Goal: Information Seeking & Learning: Learn about a topic

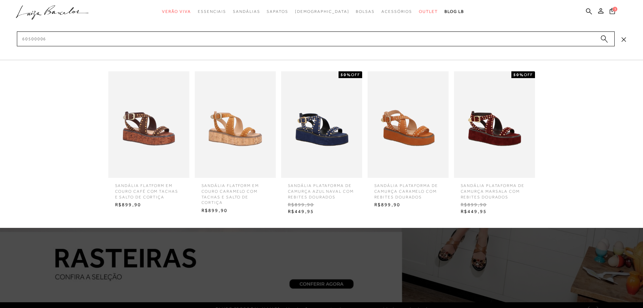
type input "60500006"
click at [137, 191] on span "SANDÁLIA FLATFORM EM COURO CAFÉ COM TACHAS E SALTO DE CORTIÇA" at bounding box center [149, 189] width 78 height 22
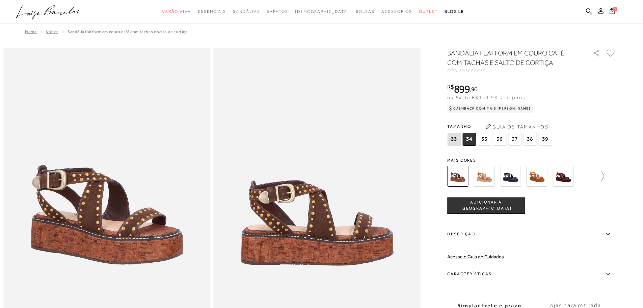
click at [605, 176] on icon at bounding box center [599, 175] width 9 height 9
click at [452, 177] on icon at bounding box center [452, 175] width 9 height 9
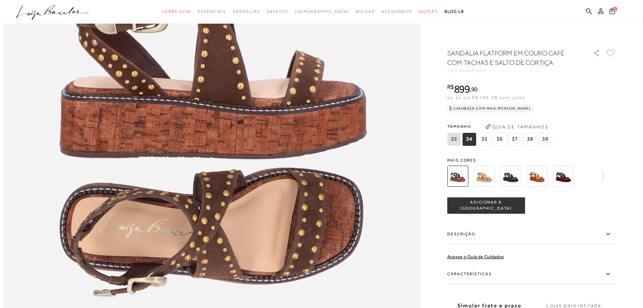
scroll to position [743, 0]
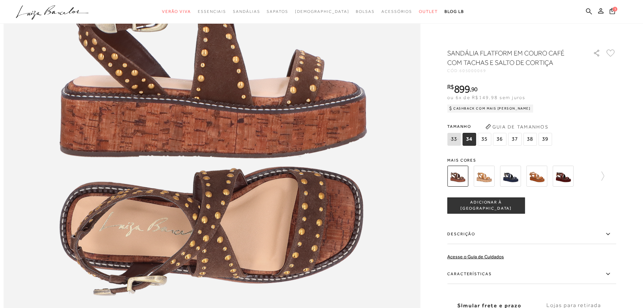
click at [606, 271] on label "Características" at bounding box center [532, 274] width 169 height 20
click at [0, 0] on input "Características" at bounding box center [0, 0] width 0 height 0
click at [591, 235] on label "Descrição" at bounding box center [532, 234] width 169 height 20
click at [0, 0] on input "Descrição" at bounding box center [0, 0] width 0 height 0
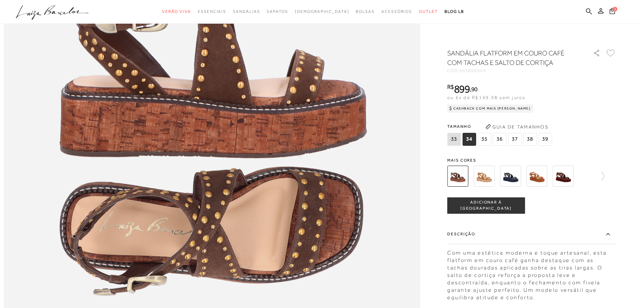
click at [591, 235] on label "Descrição" at bounding box center [532, 234] width 169 height 20
click at [0, 0] on input "Descrição" at bounding box center [0, 0] width 0 height 0
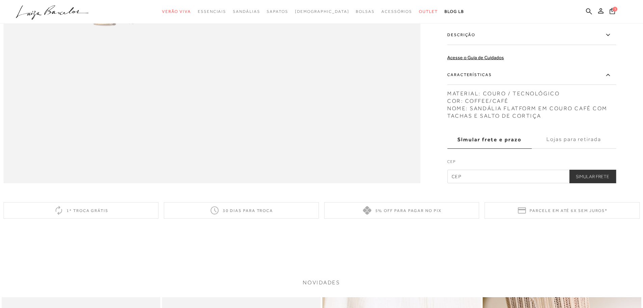
scroll to position [1013, 0]
click at [477, 116] on div "MATERIAL: COURO / TECNOLÓGICO COR: COFFEE/CAFÉ NOME: SANDÁLIA FLATFORM EM COURO…" at bounding box center [532, 102] width 169 height 33
drag, startPoint x: 476, startPoint y: 105, endPoint x: 527, endPoint y: 111, distance: 52.0
click at [532, 110] on div "MATERIAL: COURO / TECNOLÓGICO COR: COFFEE/CAFÉ NOME: SANDÁLIA FLATFORM EM COURO…" at bounding box center [532, 102] width 169 height 33
click at [470, 119] on div "MATERIAL: COURO / TECNOLÓGICO COR: COFFEE/CAFÉ NOME: SANDÁLIA FLATFORM EM COURO…" at bounding box center [532, 102] width 169 height 33
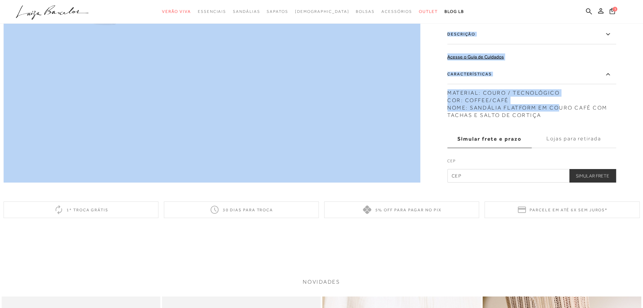
drag, startPoint x: 522, startPoint y: 118, endPoint x: 557, endPoint y: 126, distance: 36.7
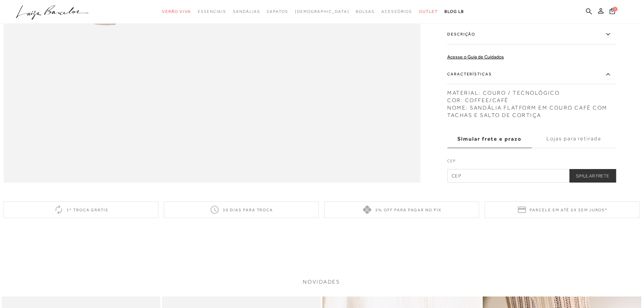
click at [547, 119] on div "MATERIAL: COURO / TECNOLÓGICO COR: COFFEE/CAFÉ NOME: SANDÁLIA FLATFORM EM COURO…" at bounding box center [532, 102] width 169 height 33
click at [616, 84] on label "Características" at bounding box center [532, 75] width 169 height 20
click at [0, 0] on input "Características" at bounding box center [0, 0] width 0 height 0
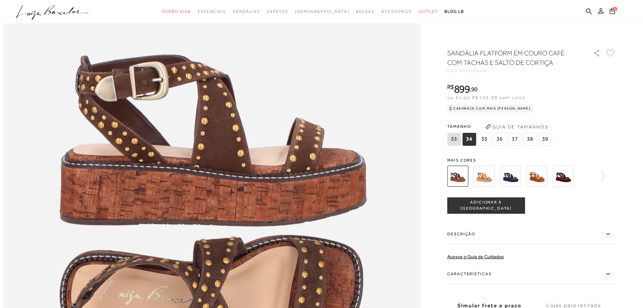
scroll to position [676, 0]
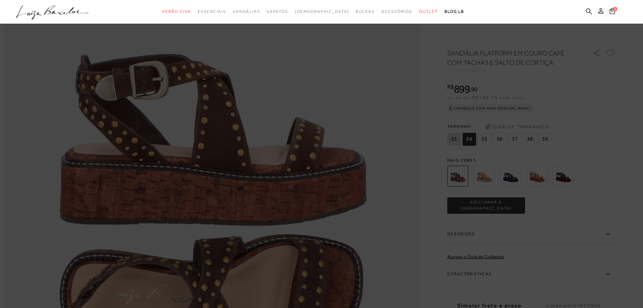
click at [316, 115] on img at bounding box center [211, 208] width 417 height 626
